Goal: Navigation & Orientation: Go to known website

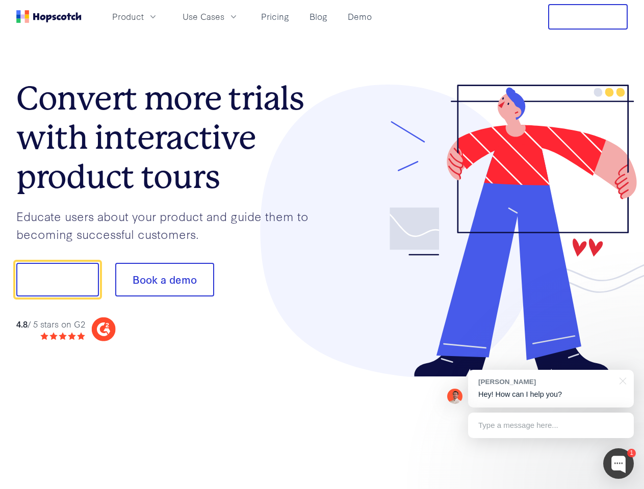
click at [322, 245] on div at bounding box center [475, 231] width 306 height 293
click at [144, 16] on span "Product" at bounding box center [128, 16] width 32 height 13
click at [224, 16] on span "Use Cases" at bounding box center [204, 16] width 42 height 13
click at [588, 17] on button "Free Trial" at bounding box center [588, 16] width 80 height 25
click at [57, 280] on button "Show me!" at bounding box center [57, 280] width 83 height 34
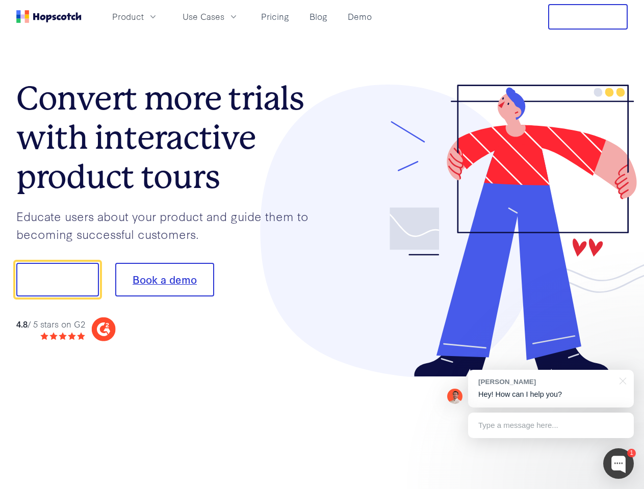
click at [164, 280] on button "Book a demo" at bounding box center [164, 280] width 99 height 34
click at [618, 464] on div at bounding box center [618, 464] width 31 height 31
click at [551, 389] on div "[PERSON_NAME] Hey! How can I help you?" at bounding box center [551, 389] width 166 height 38
click at [621, 380] on div at bounding box center [620, 380] width 25 height 21
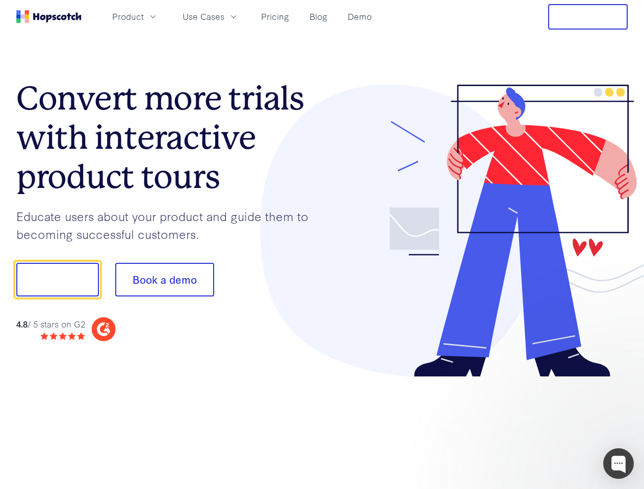
click at [551, 426] on div at bounding box center [538, 346] width 191 height 203
